Goal: Task Accomplishment & Management: Manage account settings

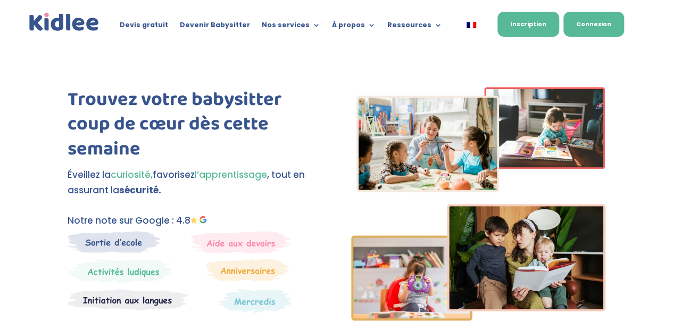
click at [586, 23] on link "Connexion" at bounding box center [594, 24] width 61 height 25
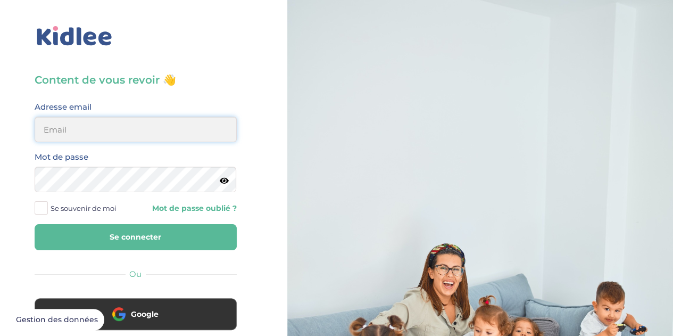
type input "mscetbun@gmail.com"
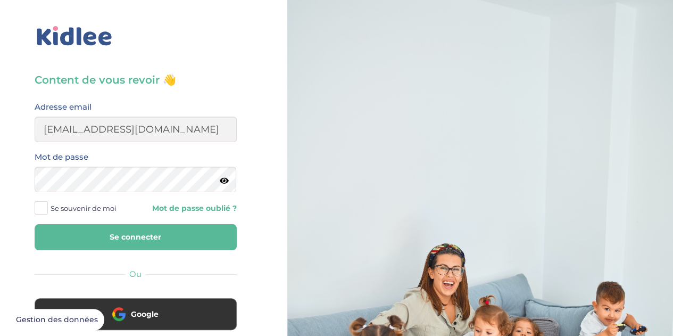
click at [127, 233] on button "Se connecter" at bounding box center [136, 237] width 202 height 26
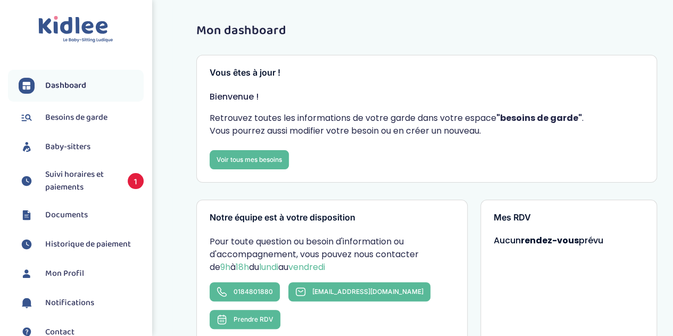
click at [87, 181] on span "Suivi horaires et paiements" at bounding box center [81, 181] width 72 height 26
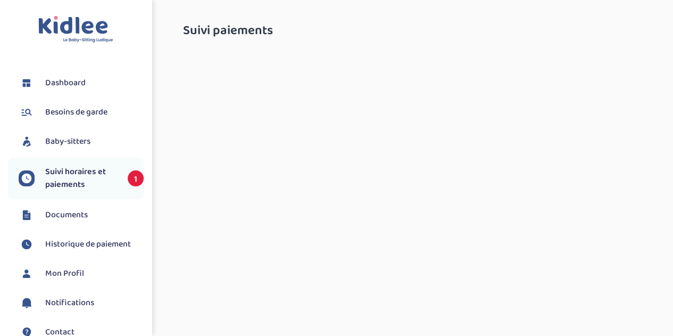
select select "septembre 2025"
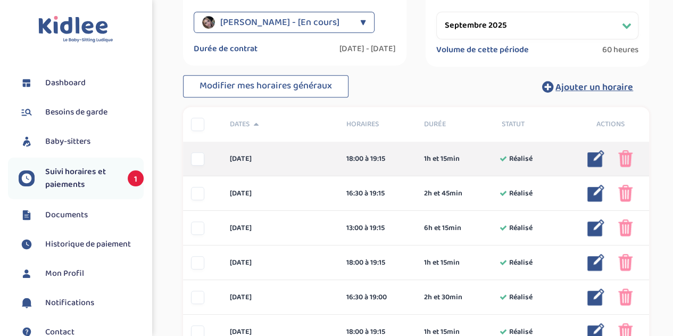
scroll to position [213, 0]
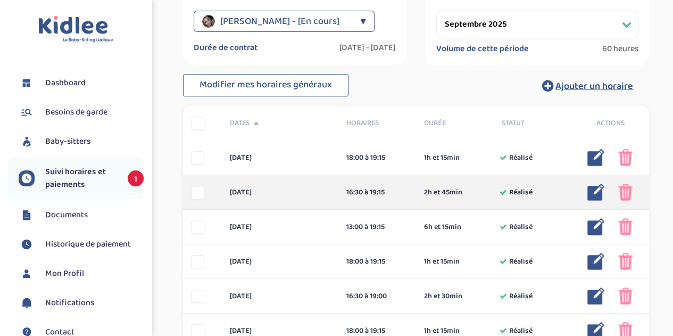
click at [595, 189] on img at bounding box center [595, 192] width 17 height 17
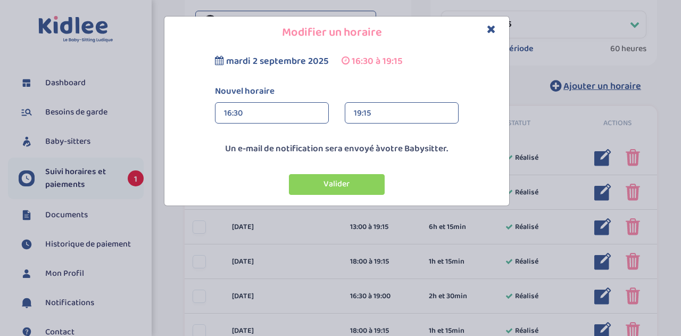
click at [397, 119] on div "19:15" at bounding box center [402, 113] width 96 height 21
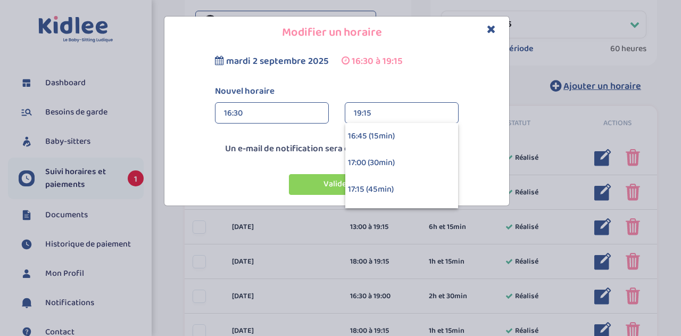
click at [487, 34] on icon "Close" at bounding box center [491, 28] width 9 height 11
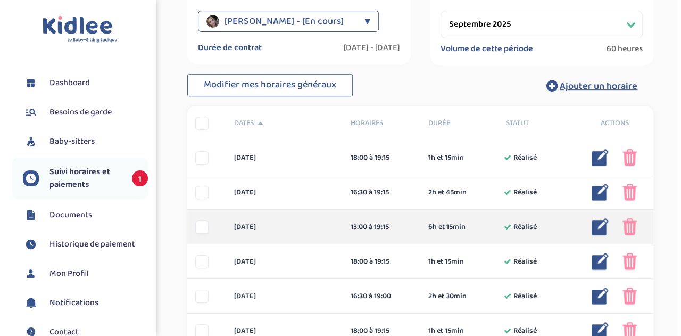
scroll to position [266, 0]
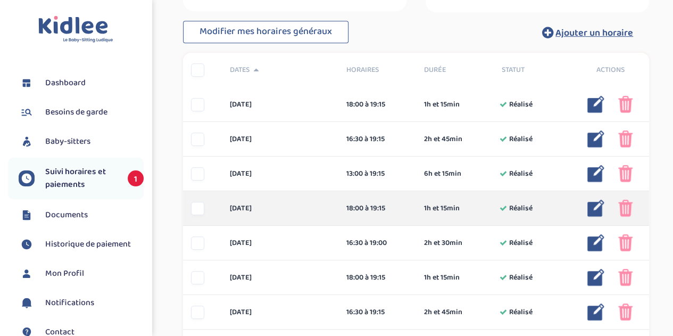
click at [599, 203] on img at bounding box center [595, 208] width 17 height 17
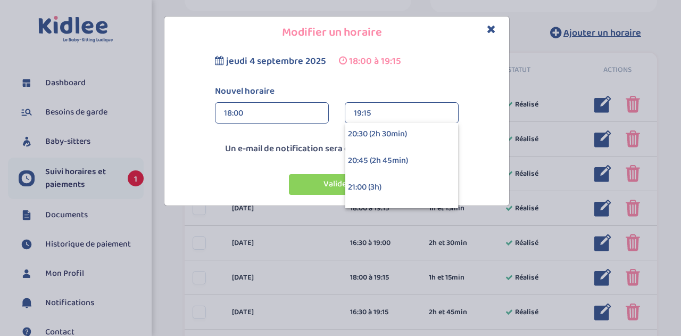
scroll to position [298, 0]
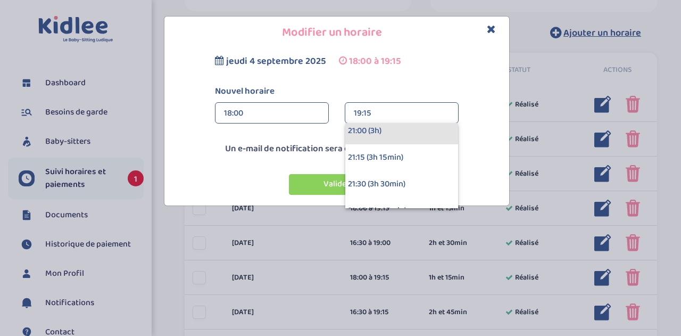
click at [387, 130] on div "21:00 (3h)" at bounding box center [401, 131] width 113 height 27
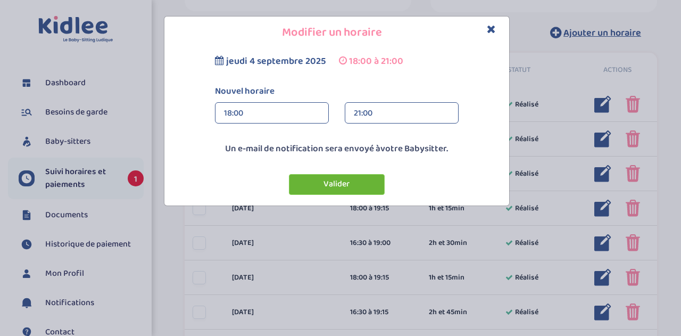
click at [337, 187] on button "Valider" at bounding box center [337, 184] width 96 height 21
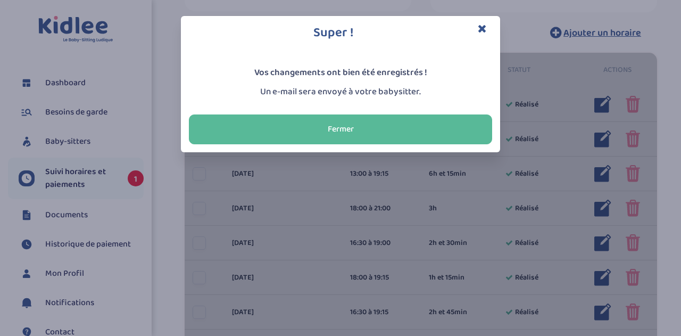
scroll to position [272, 0]
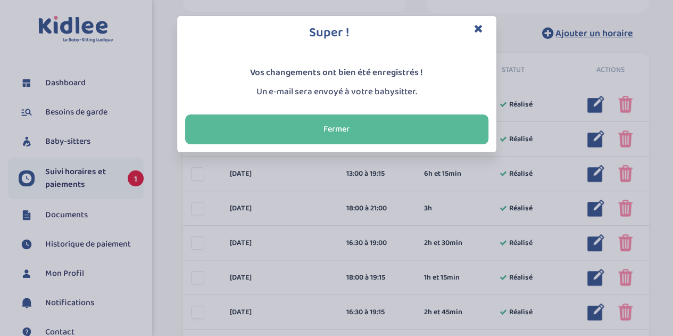
click at [405, 189] on div "Super ! Vos changements ont bien été enregistrés ! Un e-mail sera envoyé à votr…" at bounding box center [336, 168] width 673 height 336
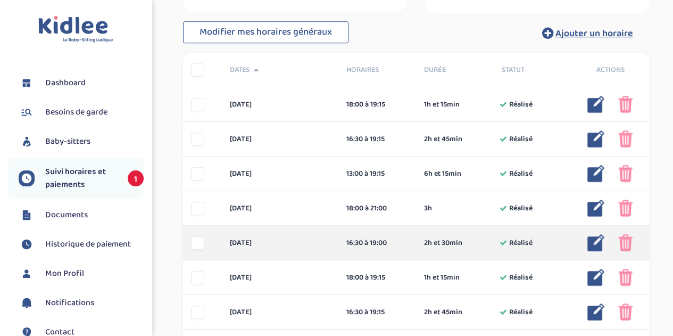
click at [591, 245] on img at bounding box center [595, 242] width 17 height 17
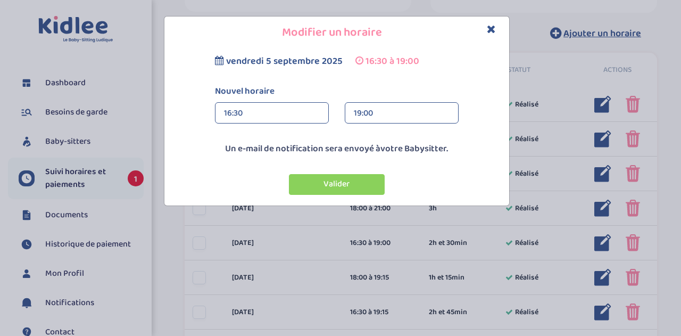
click at [415, 114] on div "19:00" at bounding box center [402, 113] width 96 height 21
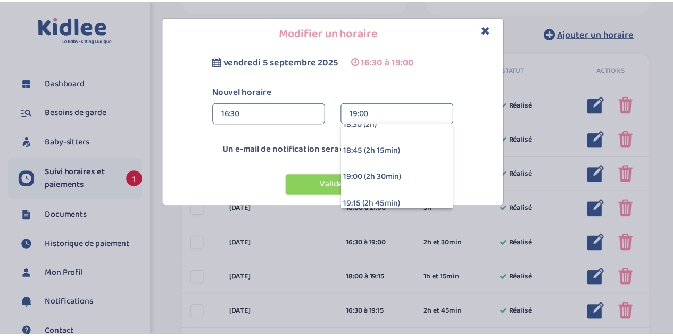
scroll to position [192, 0]
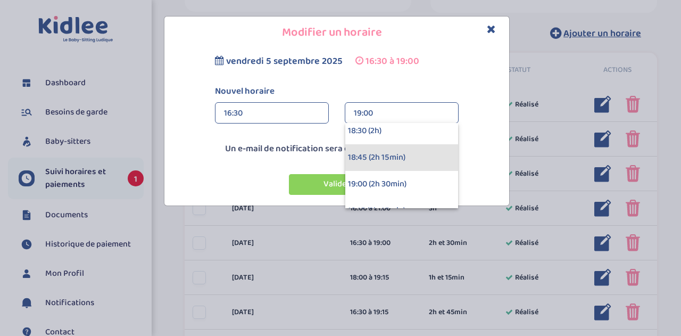
click at [399, 155] on div "18:45 (2h 15min)" at bounding box center [401, 157] width 113 height 27
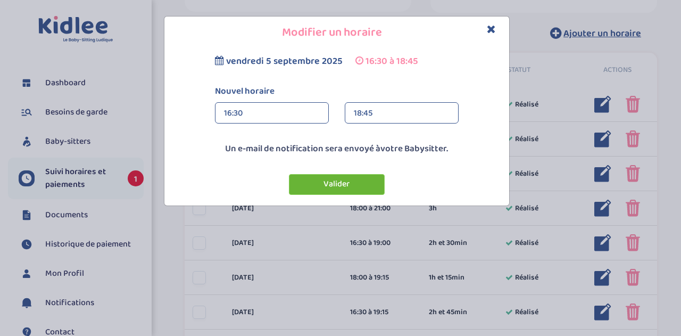
click at [359, 176] on button "Valider" at bounding box center [337, 184] width 96 height 21
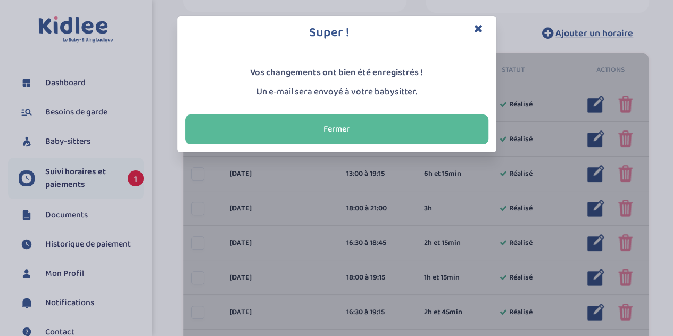
click at [409, 207] on div "Super ! Vos changements ont bien été enregistrés ! Un e-mail sera envoyé à votr…" at bounding box center [336, 168] width 673 height 336
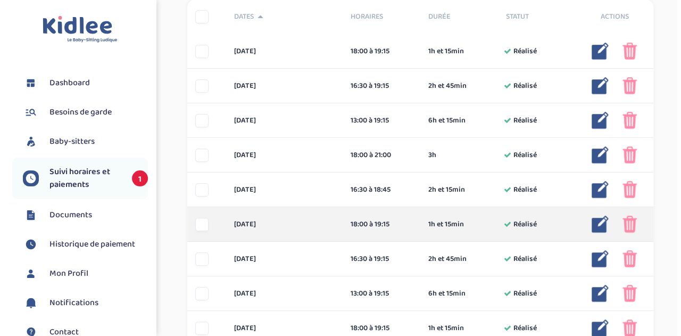
scroll to position [379, 0]
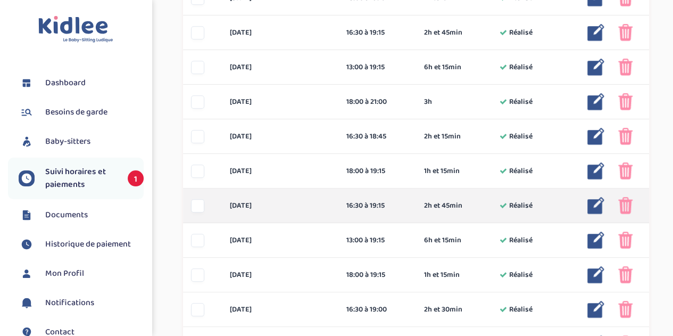
click at [589, 204] on img at bounding box center [595, 205] width 17 height 17
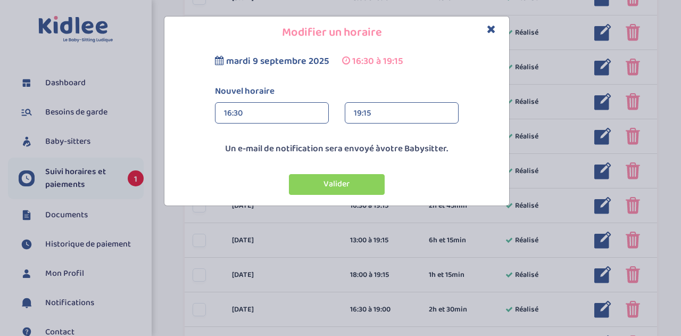
click at [400, 107] on div "19:15" at bounding box center [402, 113] width 96 height 21
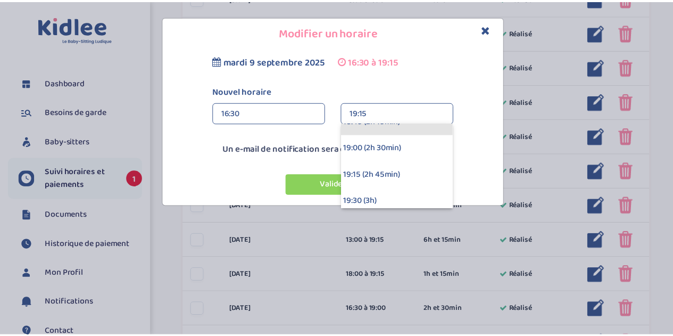
scroll to position [245, 0]
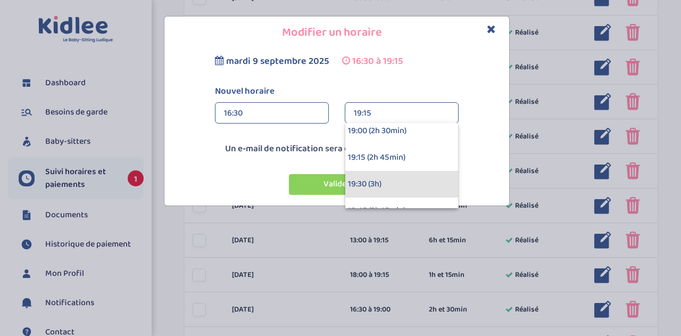
click at [383, 181] on div "19:30 (3h)" at bounding box center [401, 184] width 113 height 27
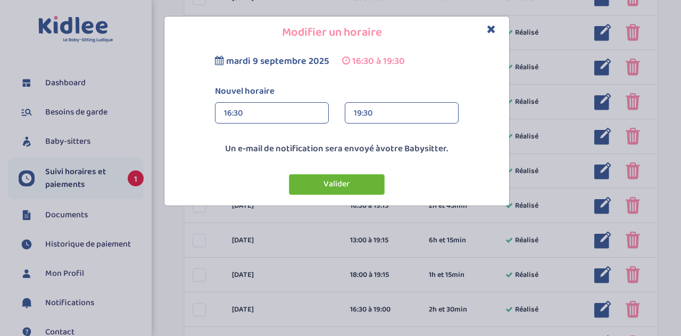
click at [376, 181] on button "Valider" at bounding box center [337, 184] width 96 height 21
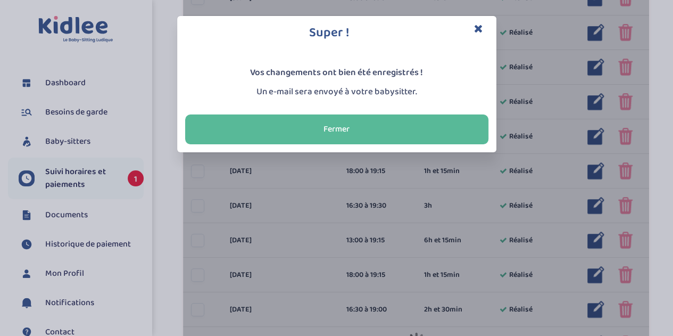
click at [415, 204] on div "Super ! Vos changements ont bien été enregistrés ! Un e-mail sera envoyé à votr…" at bounding box center [336, 168] width 673 height 336
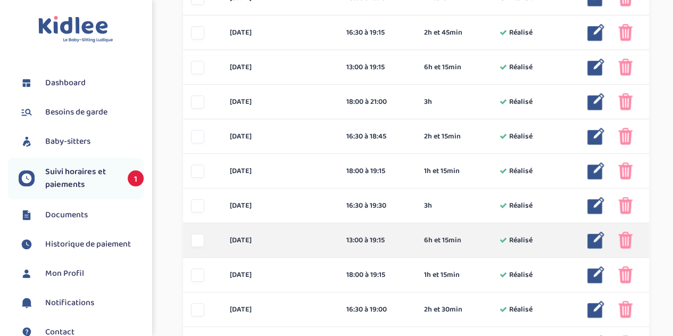
click at [622, 239] on img at bounding box center [625, 239] width 14 height 17
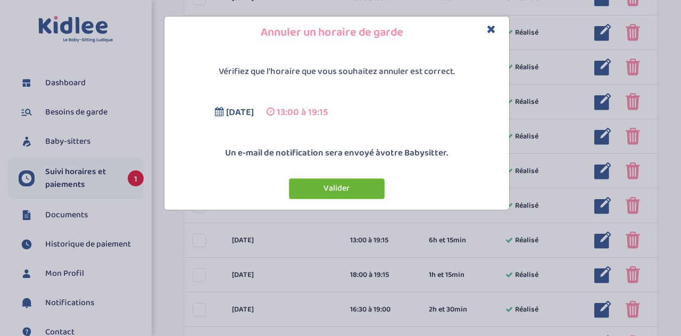
click at [367, 189] on button "Valider" at bounding box center [337, 188] width 96 height 21
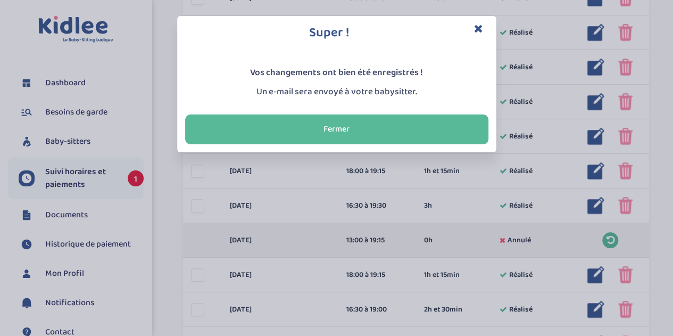
click at [428, 222] on div "Super ! Vos changements ont bien été enregistrés ! Un e-mail sera envoyé à votr…" at bounding box center [336, 168] width 673 height 336
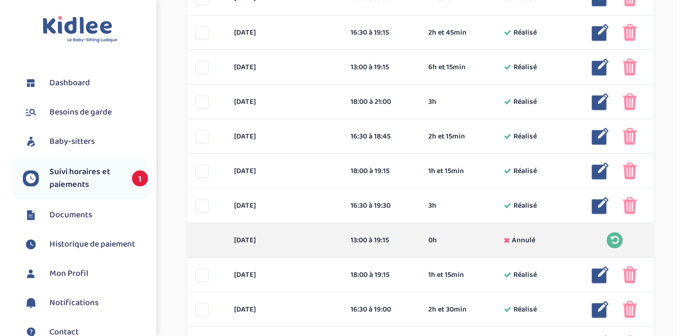
scroll to position [432, 0]
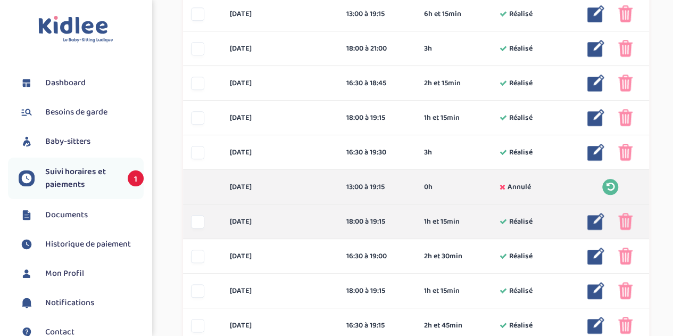
click at [595, 218] on img at bounding box center [595, 221] width 17 height 17
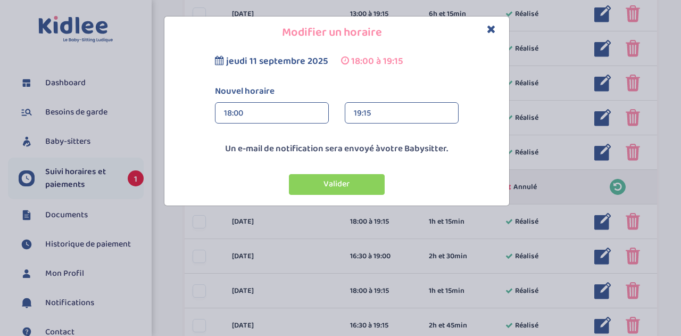
click at [371, 110] on div "19:15" at bounding box center [402, 113] width 96 height 21
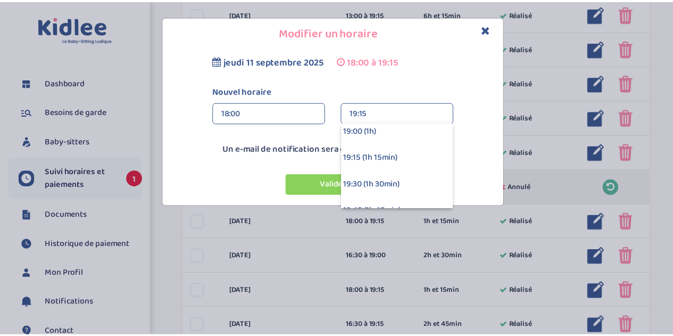
scroll to position [85, 0]
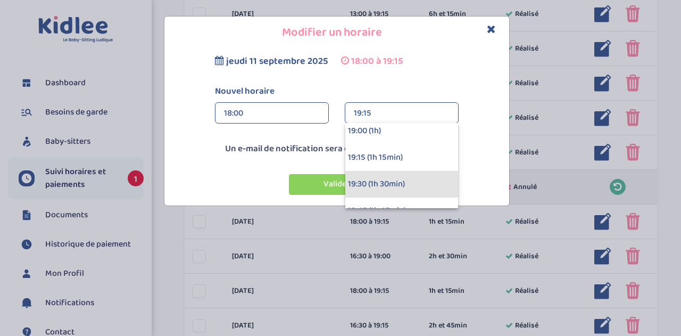
click at [375, 179] on div "19:30 (1h 30min)" at bounding box center [401, 184] width 113 height 27
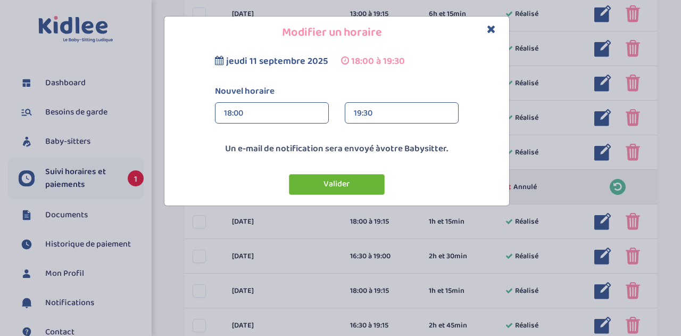
click at [373, 180] on button "Valider" at bounding box center [337, 184] width 96 height 21
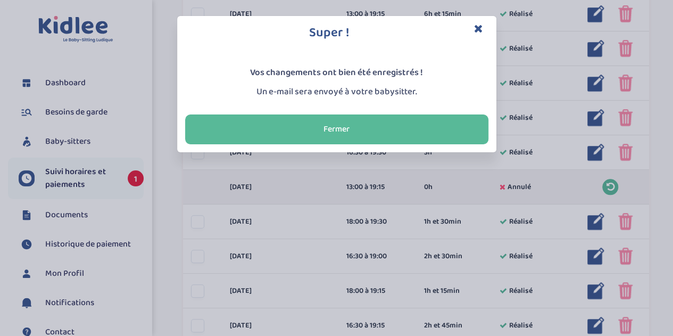
click at [401, 211] on div "Super ! Vos changements ont bien été enregistrés ! Un e-mail sera envoyé à votr…" at bounding box center [336, 168] width 673 height 336
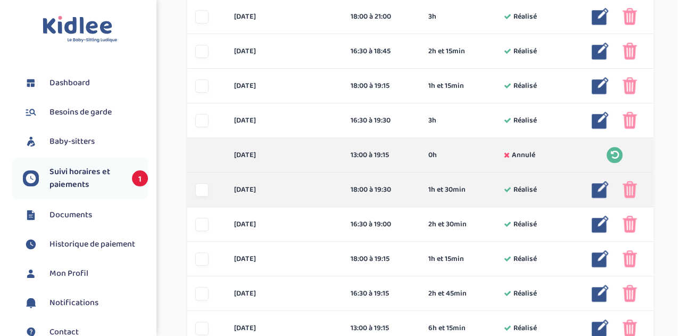
scroll to position [485, 0]
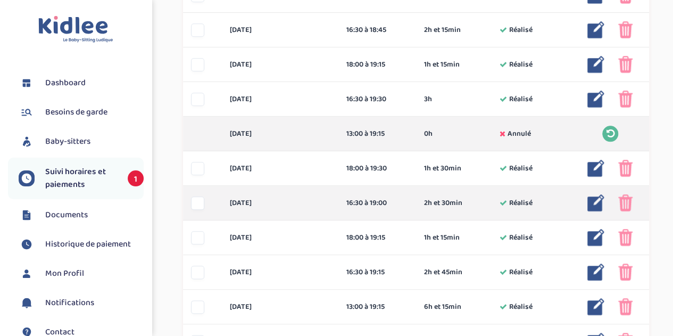
click at [593, 205] on img at bounding box center [595, 202] width 17 height 17
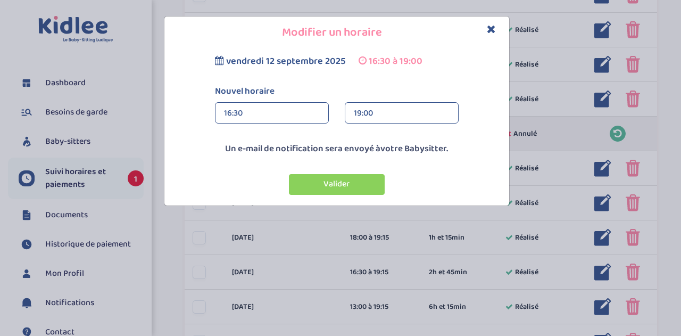
click at [401, 111] on div "19:00" at bounding box center [402, 113] width 96 height 21
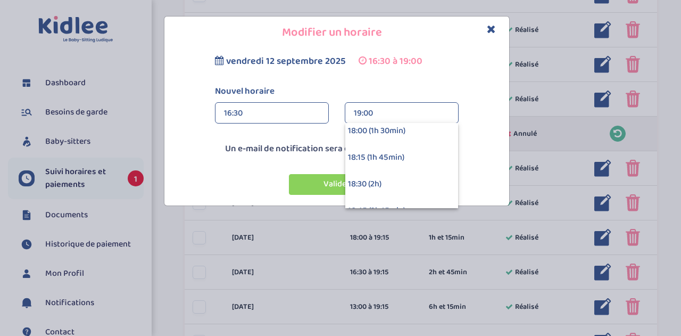
scroll to position [245, 0]
click at [390, 178] on div "19:30 (3h)" at bounding box center [401, 184] width 113 height 27
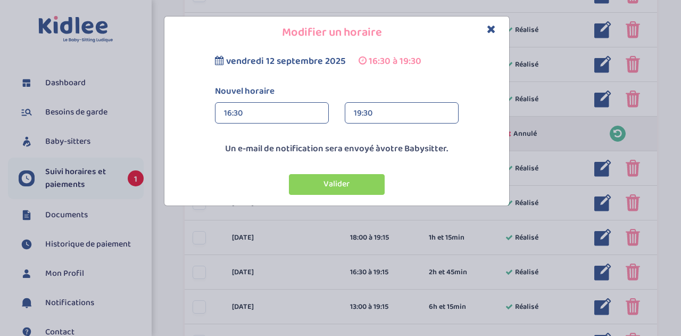
click at [390, 178] on div "Valider" at bounding box center [336, 184] width 355 height 21
click at [337, 192] on button "Valider" at bounding box center [337, 184] width 96 height 21
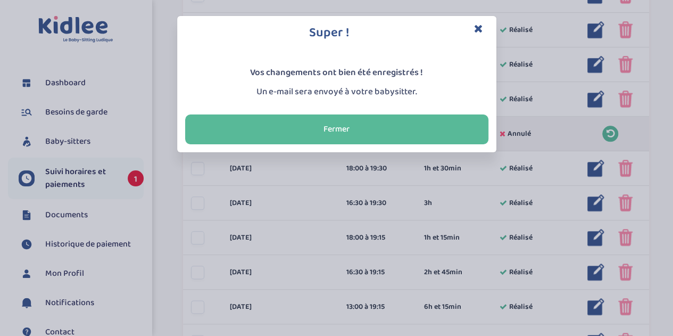
click at [438, 228] on div "Super ! Vos changements ont bien été enregistrés ! Un e-mail sera envoyé à votr…" at bounding box center [336, 168] width 673 height 336
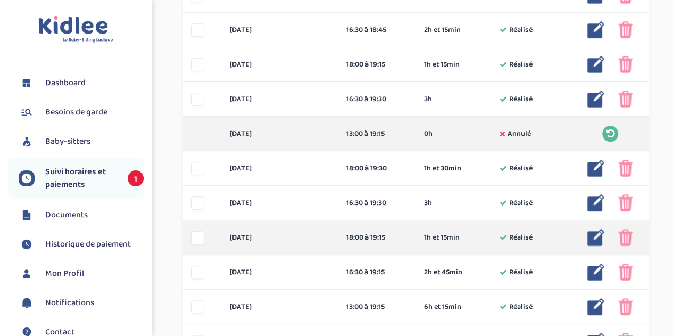
click at [596, 231] on img at bounding box center [595, 237] width 17 height 17
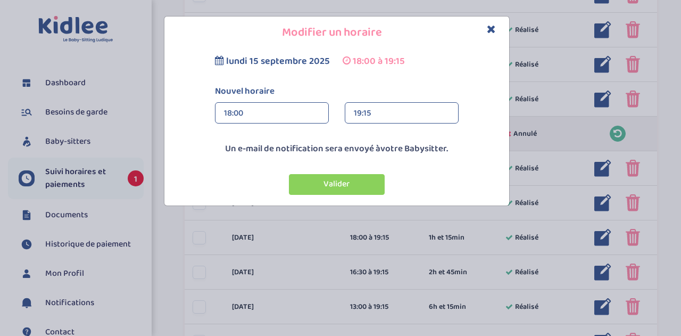
click at [409, 115] on div "19:15" at bounding box center [402, 113] width 96 height 21
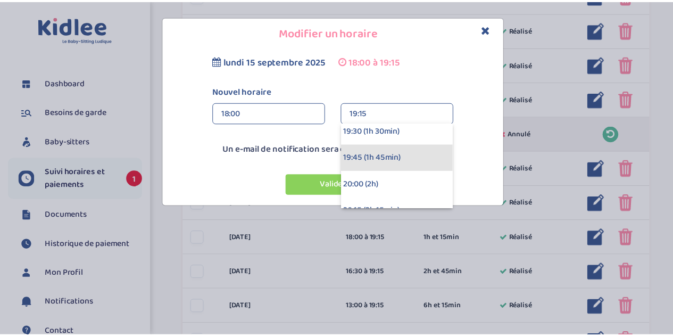
scroll to position [32, 0]
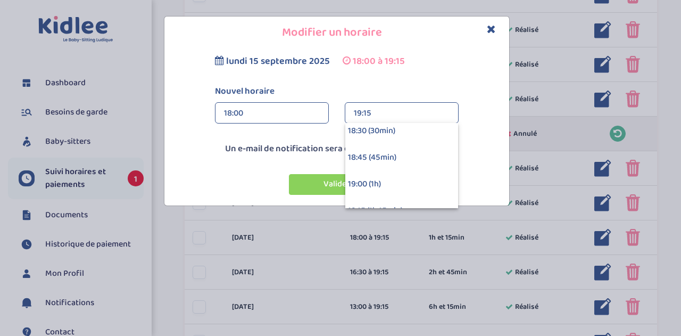
click at [387, 178] on div "19:00 (1h)" at bounding box center [401, 184] width 113 height 27
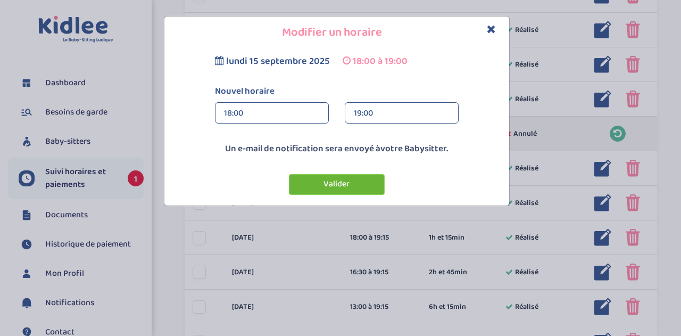
click at [357, 184] on button "Valider" at bounding box center [337, 184] width 96 height 21
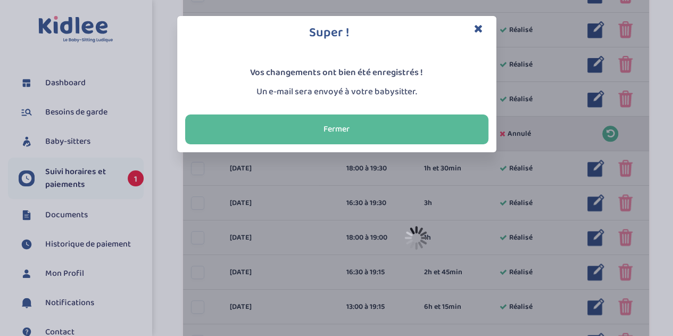
click at [432, 253] on div "Super ! Vos changements ont bien été enregistrés ! Un e-mail sera envoyé à votr…" at bounding box center [336, 168] width 673 height 336
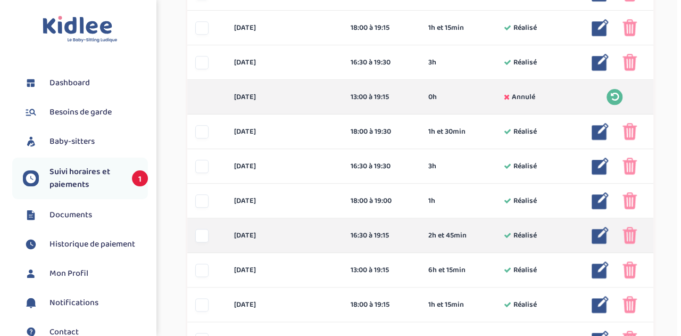
scroll to position [539, 0]
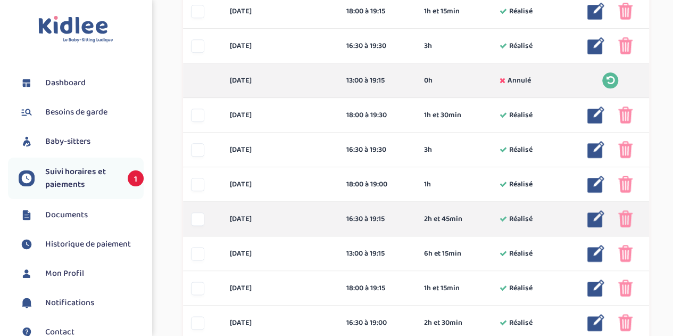
click at [598, 219] on img at bounding box center [595, 218] width 17 height 17
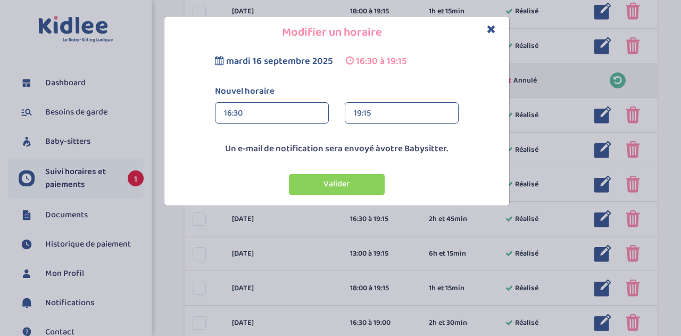
click at [383, 117] on div "19:15" at bounding box center [402, 113] width 96 height 21
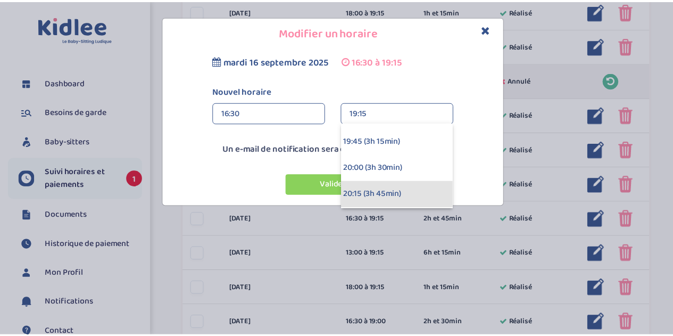
scroll to position [298, 0]
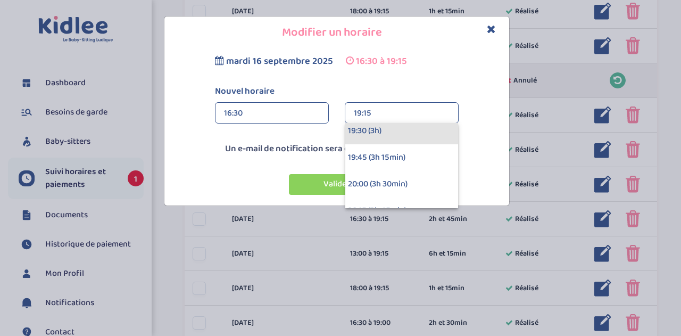
click at [388, 132] on div "19:30 (3h)" at bounding box center [401, 131] width 113 height 27
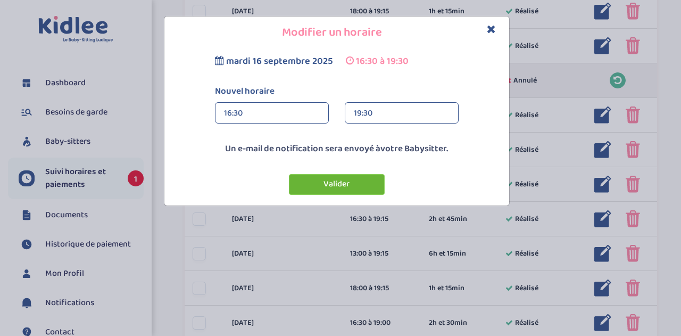
click at [346, 182] on button "Valider" at bounding box center [337, 184] width 96 height 21
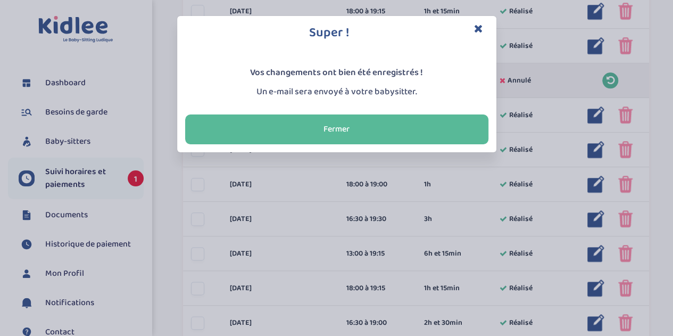
click at [397, 245] on div "Super ! Vos changements ont bien été enregistrés ! Un e-mail sera envoyé à votr…" at bounding box center [336, 168] width 673 height 336
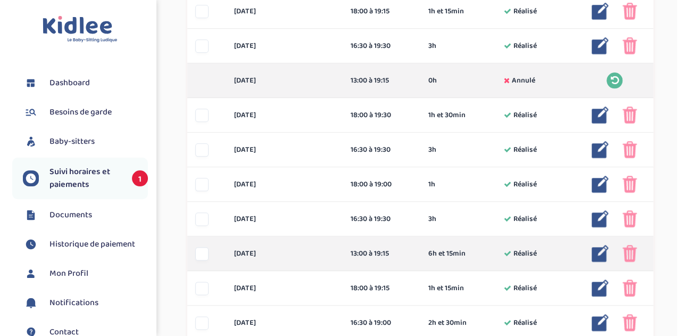
scroll to position [592, 0]
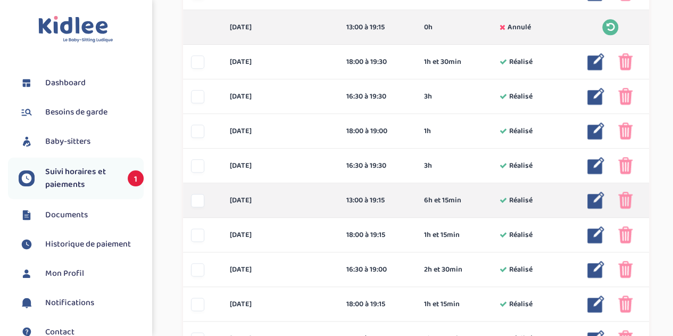
click at [594, 200] on img at bounding box center [595, 200] width 17 height 17
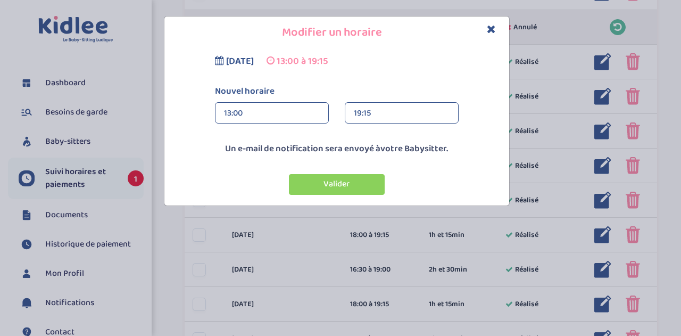
click at [372, 112] on div "19:15" at bounding box center [402, 113] width 96 height 21
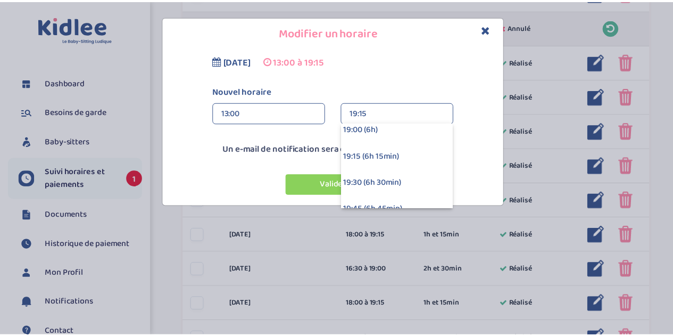
scroll to position [596, 0]
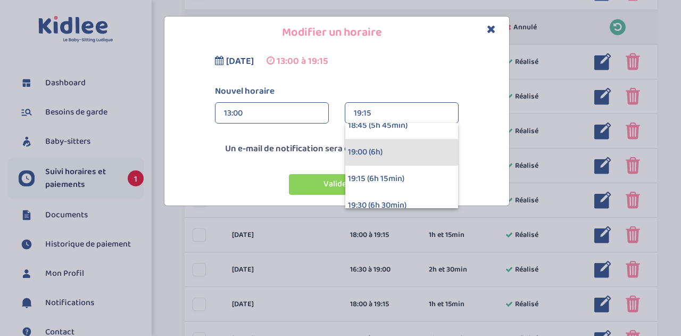
click at [379, 151] on div "19:00 (6h)" at bounding box center [401, 152] width 113 height 27
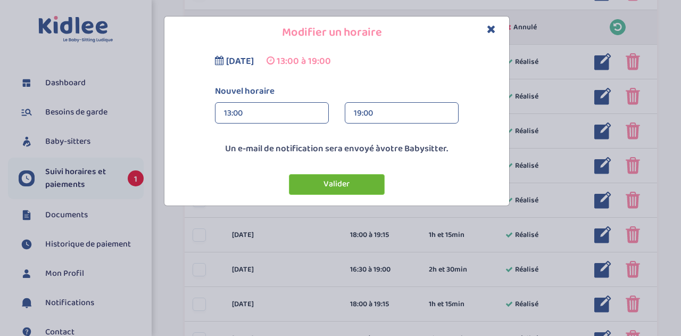
click at [347, 180] on button "Valider" at bounding box center [337, 184] width 96 height 21
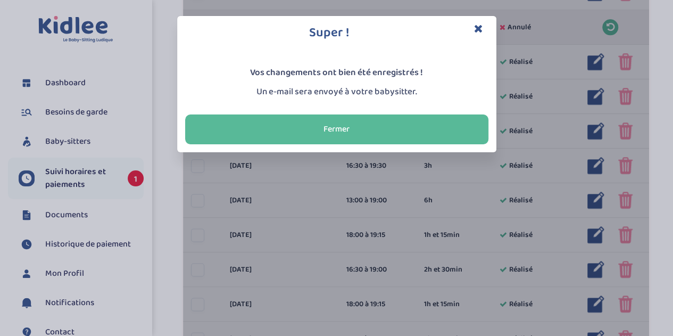
click at [399, 244] on div "Super ! Vos changements ont bien été enregistrés ! Un e-mail sera envoyé à votr…" at bounding box center [336, 168] width 673 height 336
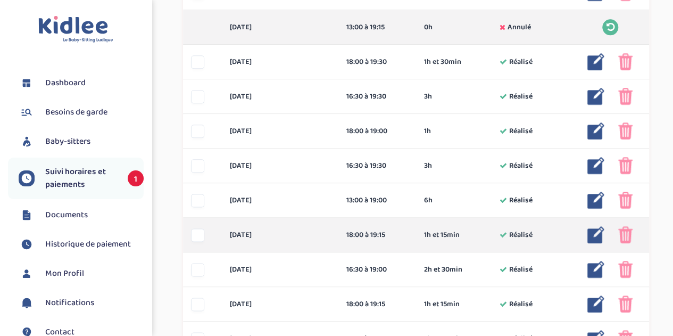
click at [628, 231] on img at bounding box center [625, 234] width 14 height 17
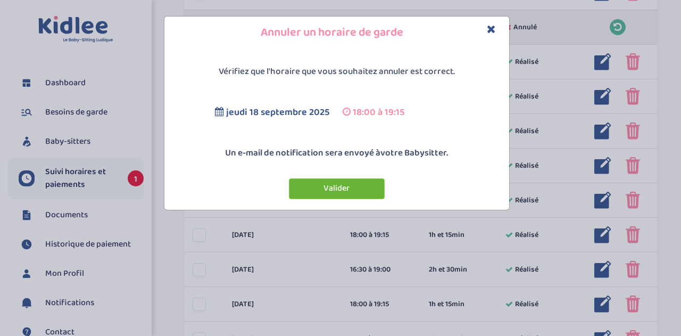
click at [348, 182] on button "Valider" at bounding box center [337, 188] width 96 height 21
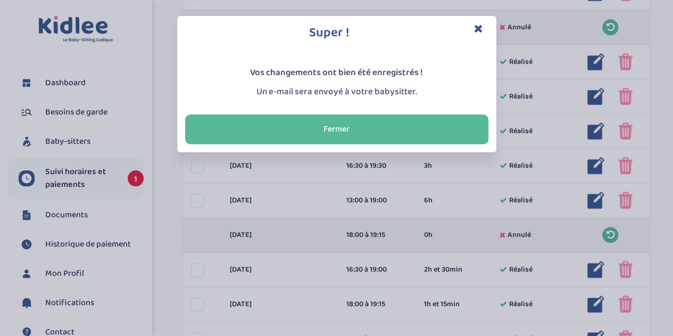
click at [415, 236] on div "Super ! Vos changements ont bien été enregistrés ! Un e-mail sera envoyé à votr…" at bounding box center [336, 168] width 673 height 336
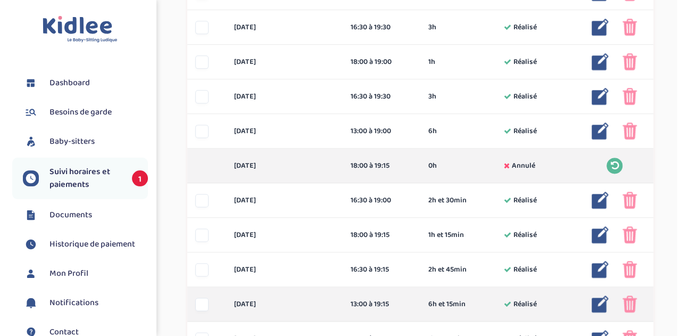
scroll to position [698, 0]
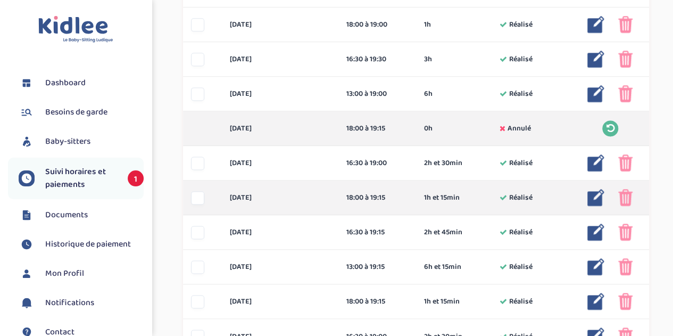
click at [593, 196] on img at bounding box center [595, 197] width 17 height 17
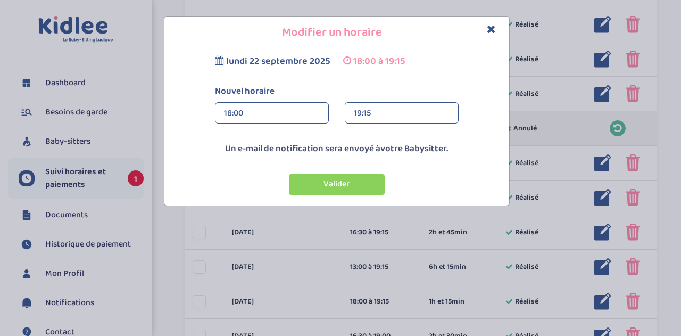
click at [374, 114] on div "19:15" at bounding box center [402, 113] width 96 height 21
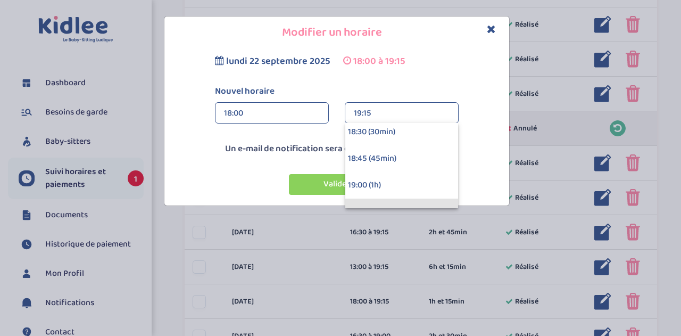
scroll to position [53, 0]
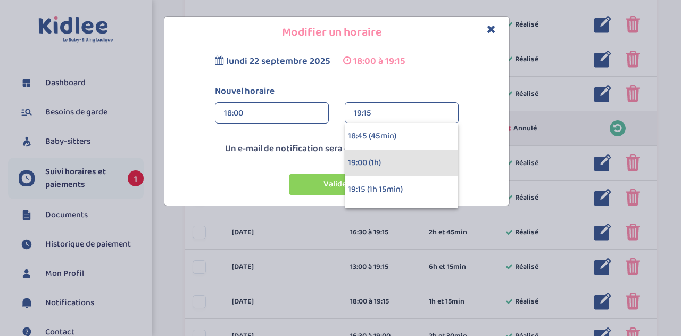
click at [379, 156] on div "19:00 (1h)" at bounding box center [401, 163] width 113 height 27
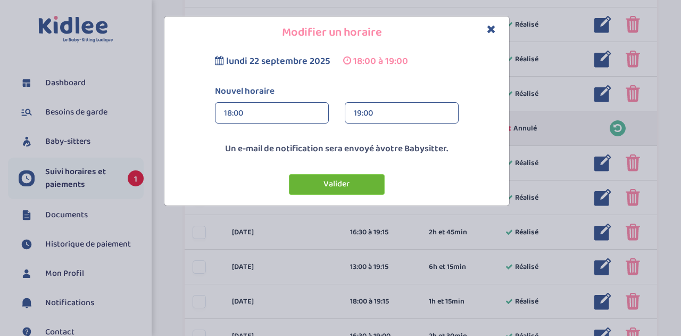
click at [356, 181] on button "Valider" at bounding box center [337, 184] width 96 height 21
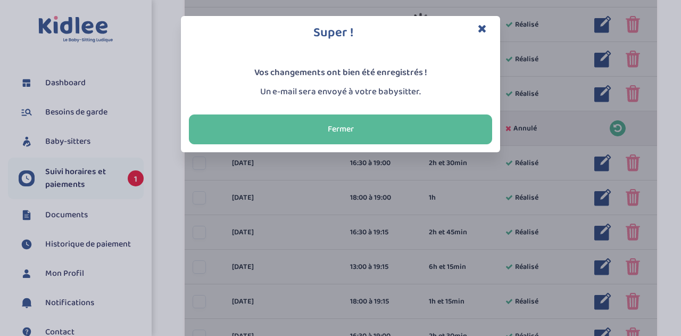
click at [377, 258] on div "Super ! Vos changements ont bien été enregistrés ! Un e-mail sera envoyé à votr…" at bounding box center [340, 168] width 681 height 336
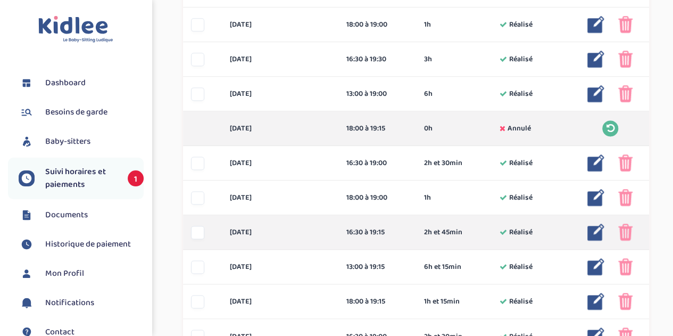
click at [599, 231] on img at bounding box center [595, 232] width 17 height 17
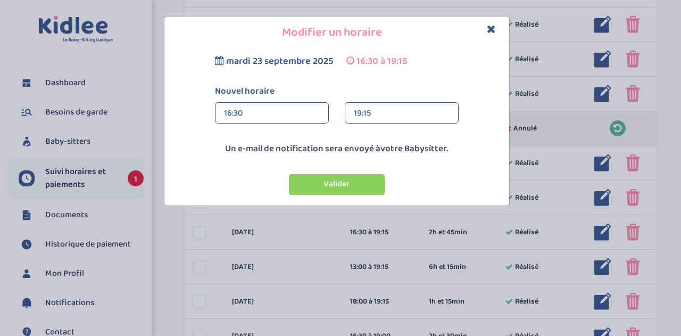
click at [389, 112] on div "19:15" at bounding box center [402, 113] width 96 height 21
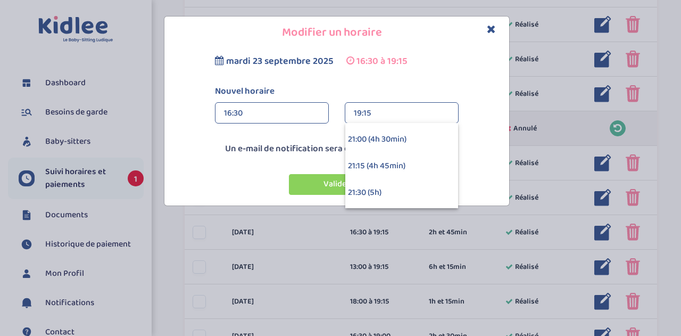
scroll to position [426, 0]
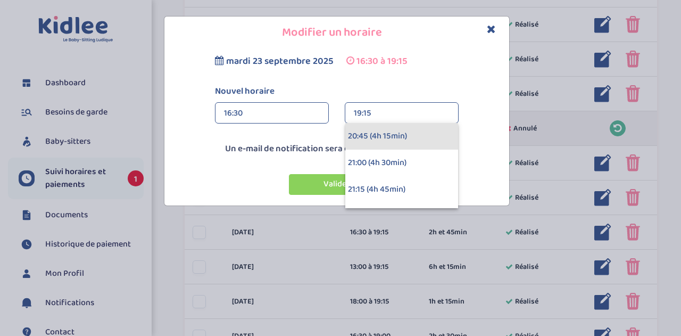
click at [391, 136] on div "20:45 (4h 15min)" at bounding box center [401, 136] width 113 height 27
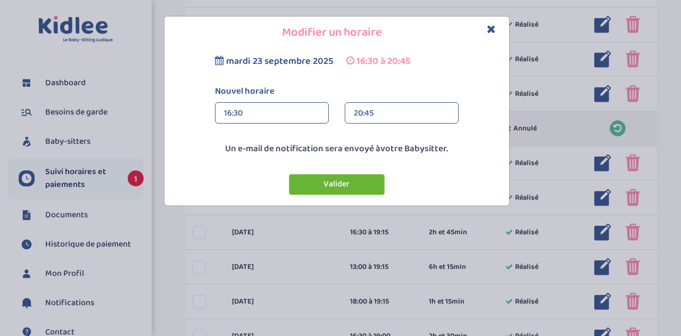
click at [329, 183] on button "Valider" at bounding box center [337, 184] width 96 height 21
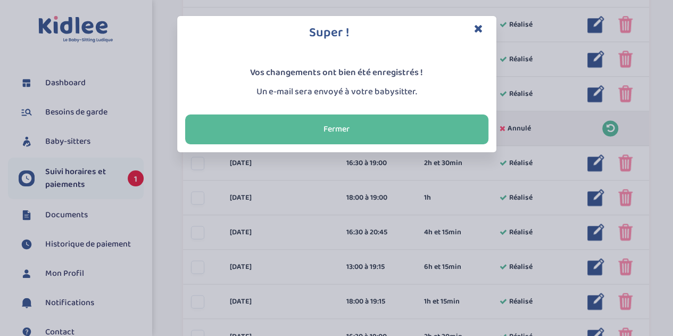
click at [338, 175] on div "Super ! Vos changements ont bien été enregistrés ! Un e-mail sera envoyé à votr…" at bounding box center [336, 168] width 673 height 336
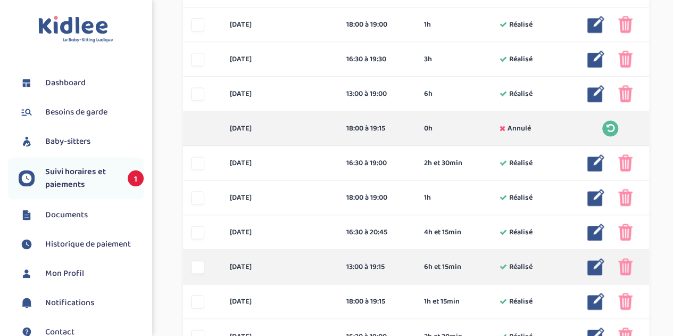
click at [596, 266] on img at bounding box center [595, 266] width 17 height 17
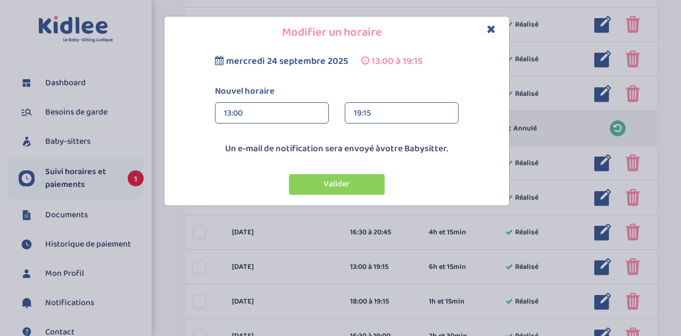
click at [399, 107] on div "19:15" at bounding box center [402, 113] width 96 height 21
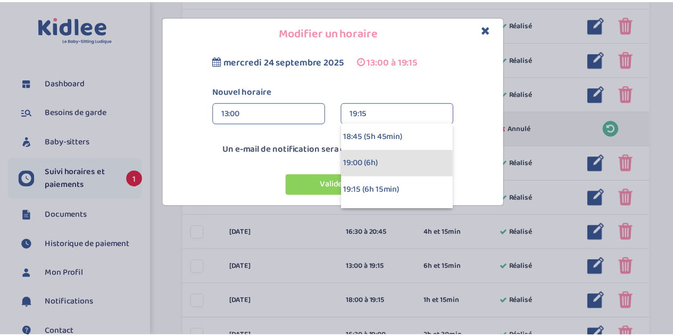
scroll to position [639, 0]
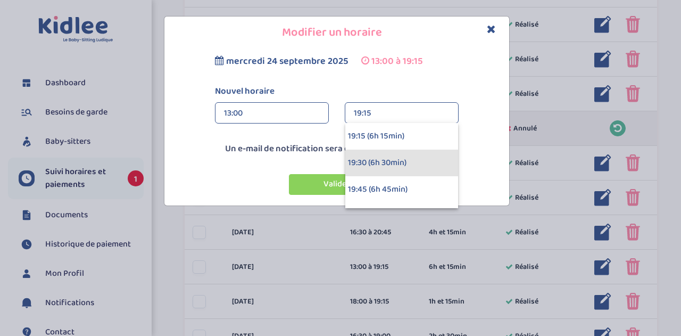
click at [388, 160] on div "19:30 (6h 30min)" at bounding box center [401, 163] width 113 height 27
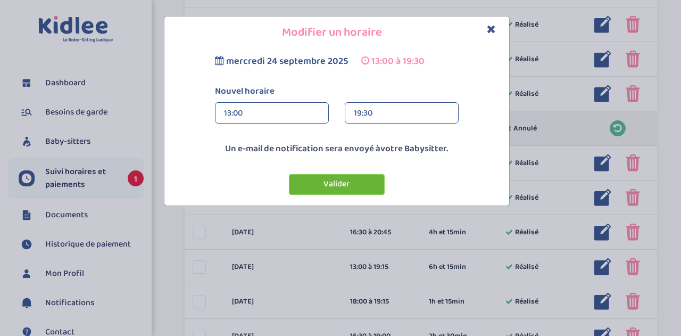
click at [350, 183] on button "Valider" at bounding box center [337, 184] width 96 height 21
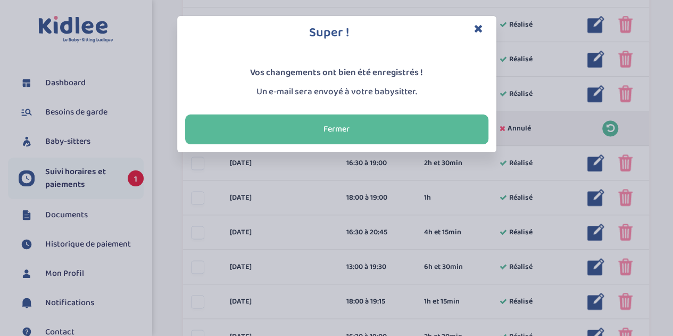
click at [405, 246] on div "Super ! Vos changements ont bien été enregistrés ! Un e-mail sera envoyé à votr…" at bounding box center [336, 168] width 673 height 336
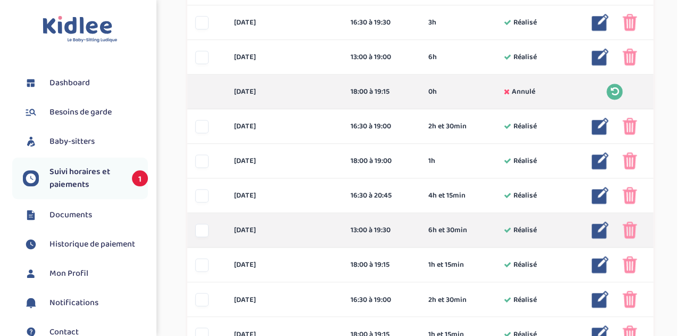
scroll to position [751, 0]
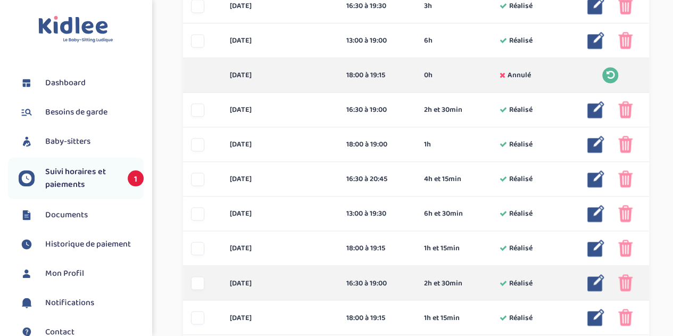
click at [597, 280] on img at bounding box center [595, 282] width 17 height 17
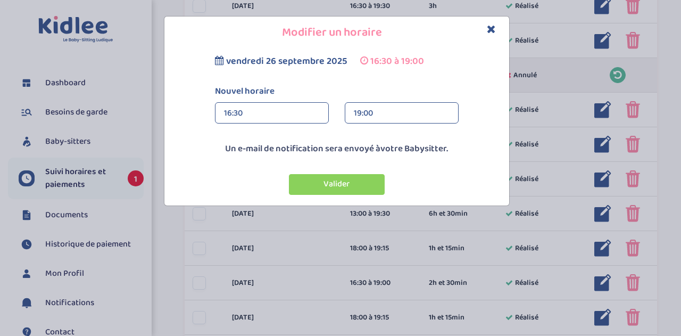
click at [398, 110] on div "19:00" at bounding box center [402, 113] width 96 height 21
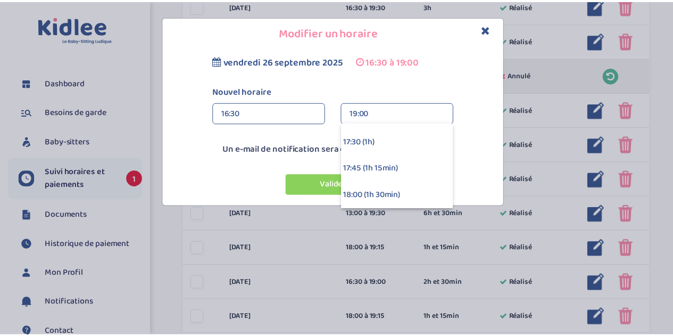
scroll to position [234, 0]
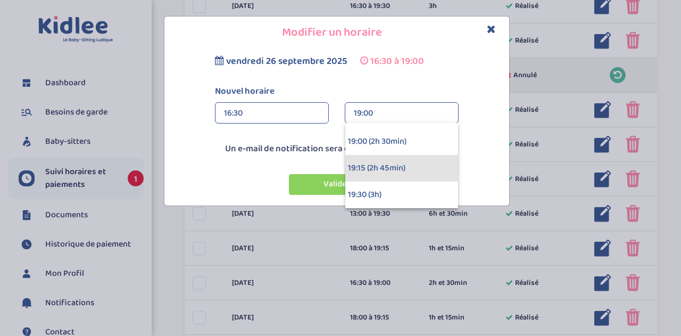
click at [393, 168] on div "19:15 (2h 45min)" at bounding box center [401, 168] width 113 height 27
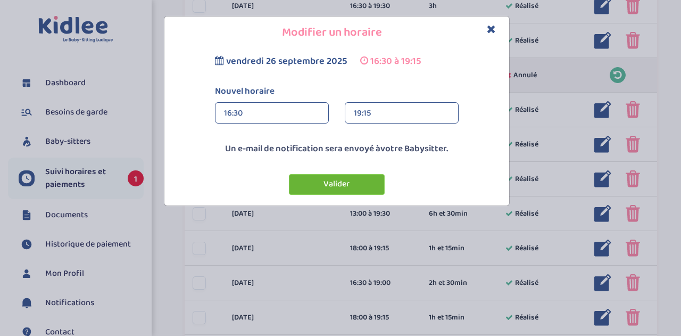
click at [351, 179] on button "Valider" at bounding box center [337, 184] width 96 height 21
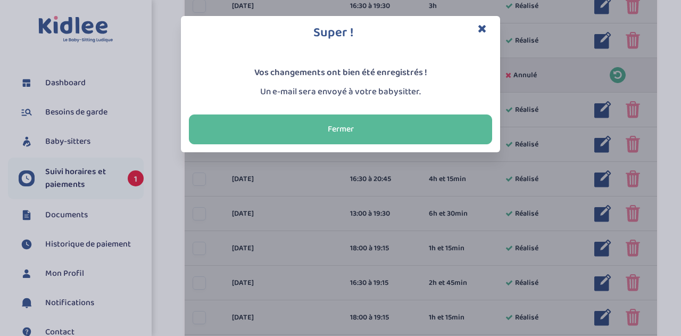
click at [376, 240] on div "Super ! Vos changements ont bien été enregistrés ! Un e-mail sera envoyé à votr…" at bounding box center [340, 168] width 681 height 336
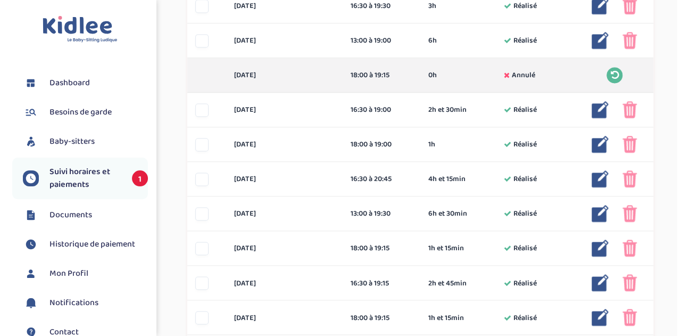
scroll to position [805, 0]
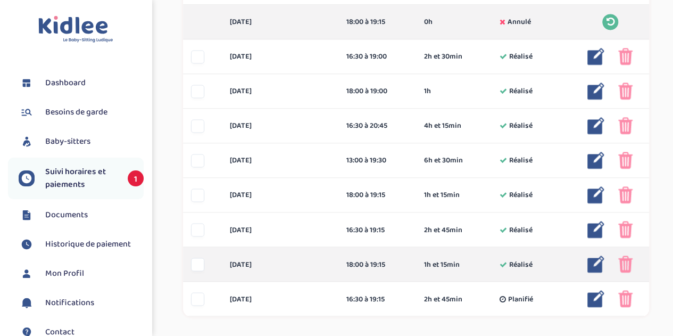
click at [597, 261] on img at bounding box center [595, 263] width 17 height 17
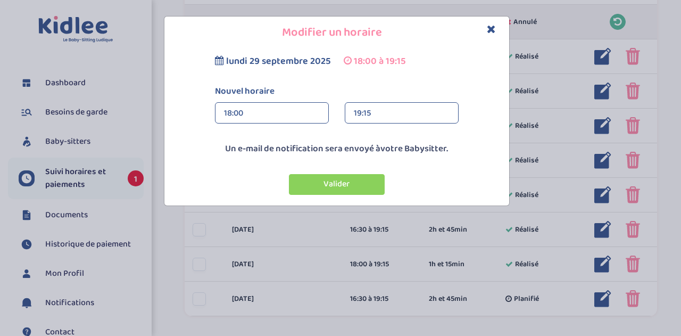
click at [365, 117] on div "19:15" at bounding box center [402, 113] width 96 height 21
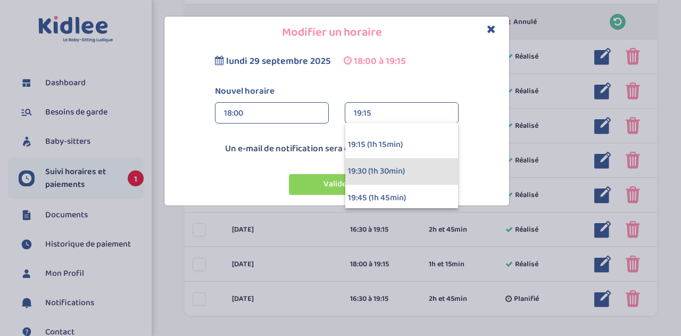
scroll to position [128, 0]
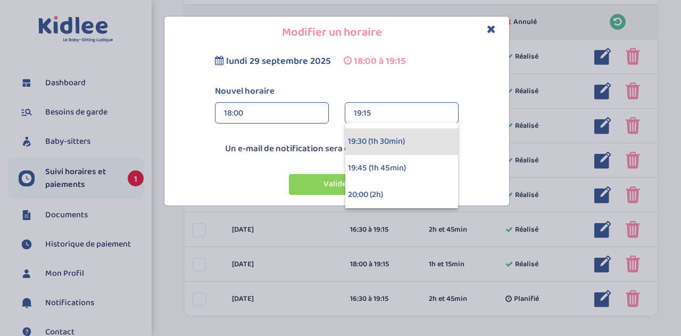
click at [373, 140] on div "19:30 (1h 30min)" at bounding box center [401, 141] width 113 height 27
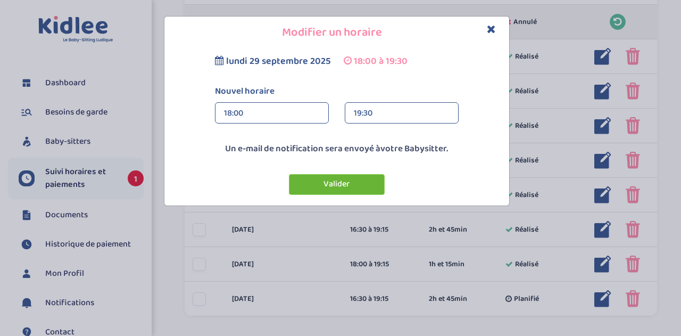
click at [342, 182] on button "Valider" at bounding box center [337, 184] width 96 height 21
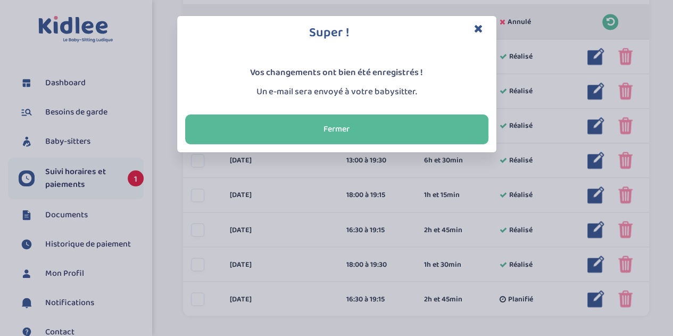
click at [573, 299] on div "Super ! Vos changements ont bien été enregistrés ! Un e-mail sera envoyé à votr…" at bounding box center [336, 168] width 673 height 336
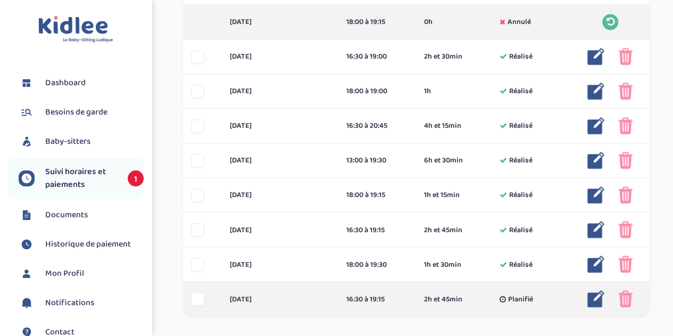
click at [594, 297] on img at bounding box center [595, 298] width 17 height 17
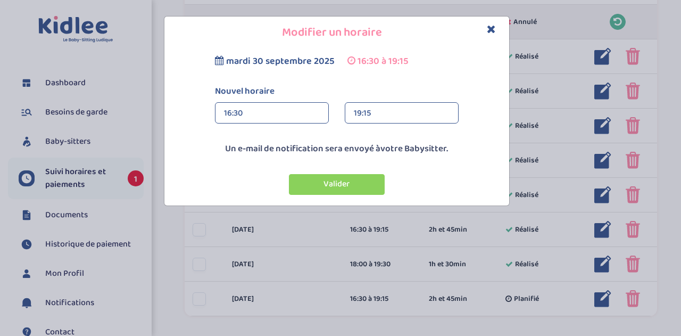
click at [375, 111] on div "19:15" at bounding box center [402, 113] width 96 height 21
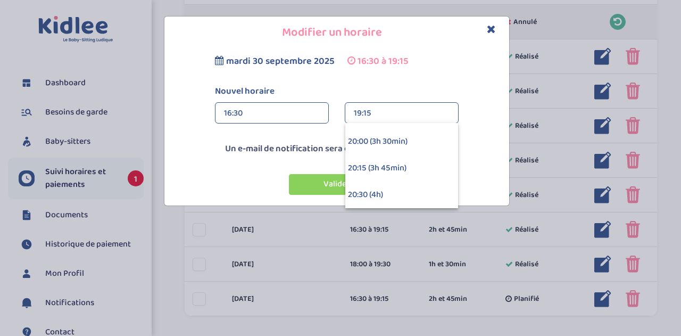
scroll to position [287, 0]
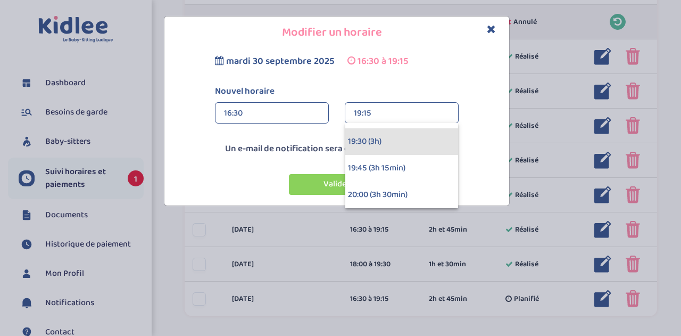
click at [380, 145] on div "19:30 (3h)" at bounding box center [401, 141] width 113 height 27
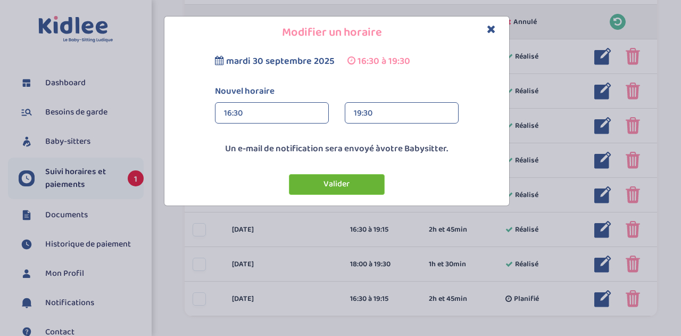
click at [358, 179] on button "Valider" at bounding box center [337, 184] width 96 height 21
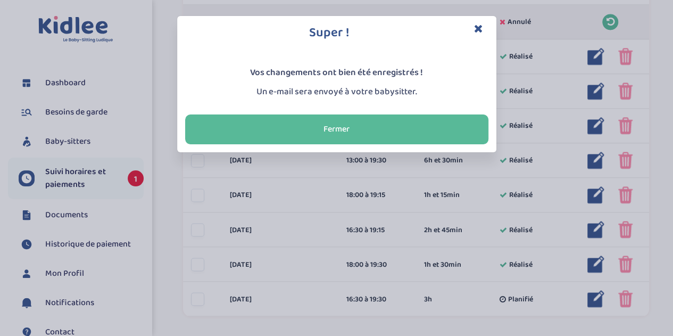
click at [388, 191] on div "Super ! Vos changements ont bien été enregistrés ! Un e-mail sera envoyé à votr…" at bounding box center [336, 168] width 673 height 336
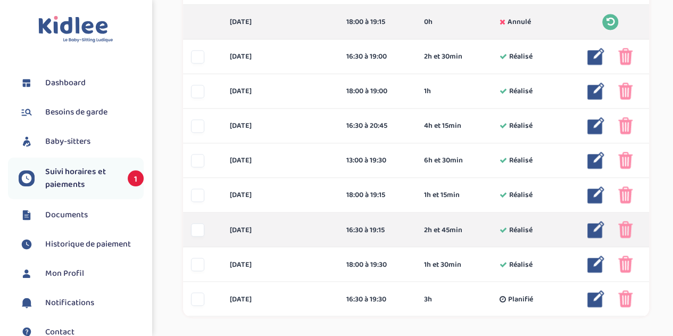
click at [606, 228] on div at bounding box center [624, 229] width 75 height 17
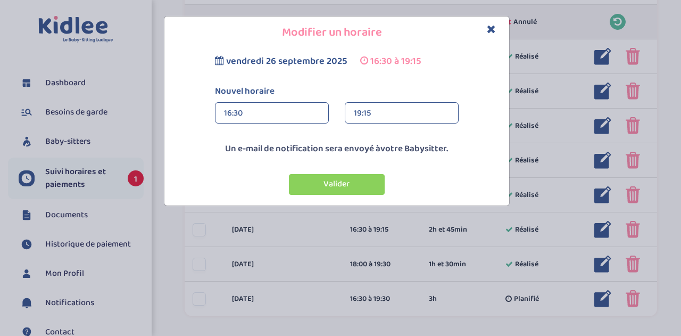
click at [385, 99] on div "Nouvel horaire 16:30 16:30 00:00 00:15 00:30 00:45 01:00 01:15 01:30 01:45 02:0…" at bounding box center [337, 108] width 260 height 47
click at [385, 103] on div "19:15" at bounding box center [402, 113] width 96 height 21
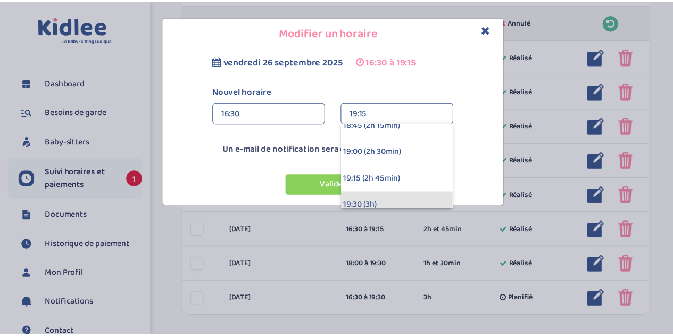
scroll to position [181, 0]
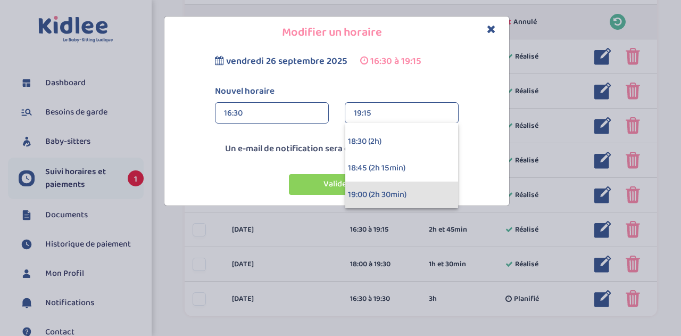
click at [375, 188] on div "19:00 (2h 30min)" at bounding box center [401, 194] width 113 height 27
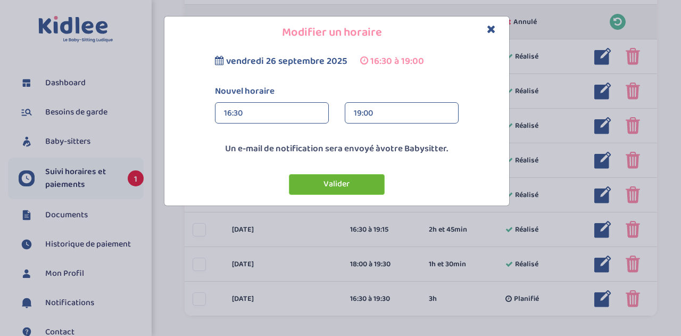
click at [355, 184] on button "Valider" at bounding box center [337, 184] width 96 height 21
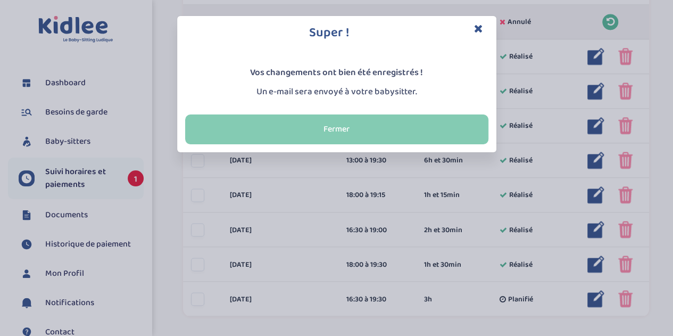
click at [442, 123] on button "Fermer" at bounding box center [336, 129] width 303 height 30
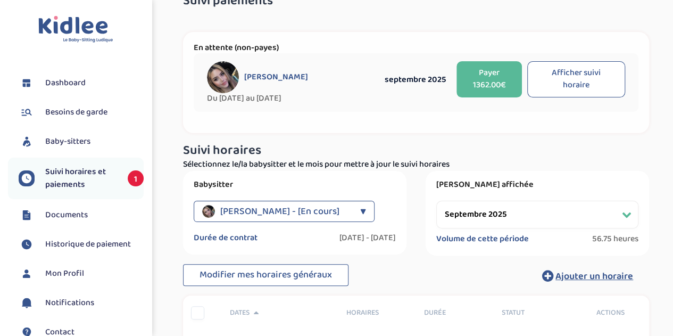
scroll to position [53, 0]
